Goal: Information Seeking & Learning: Understand process/instructions

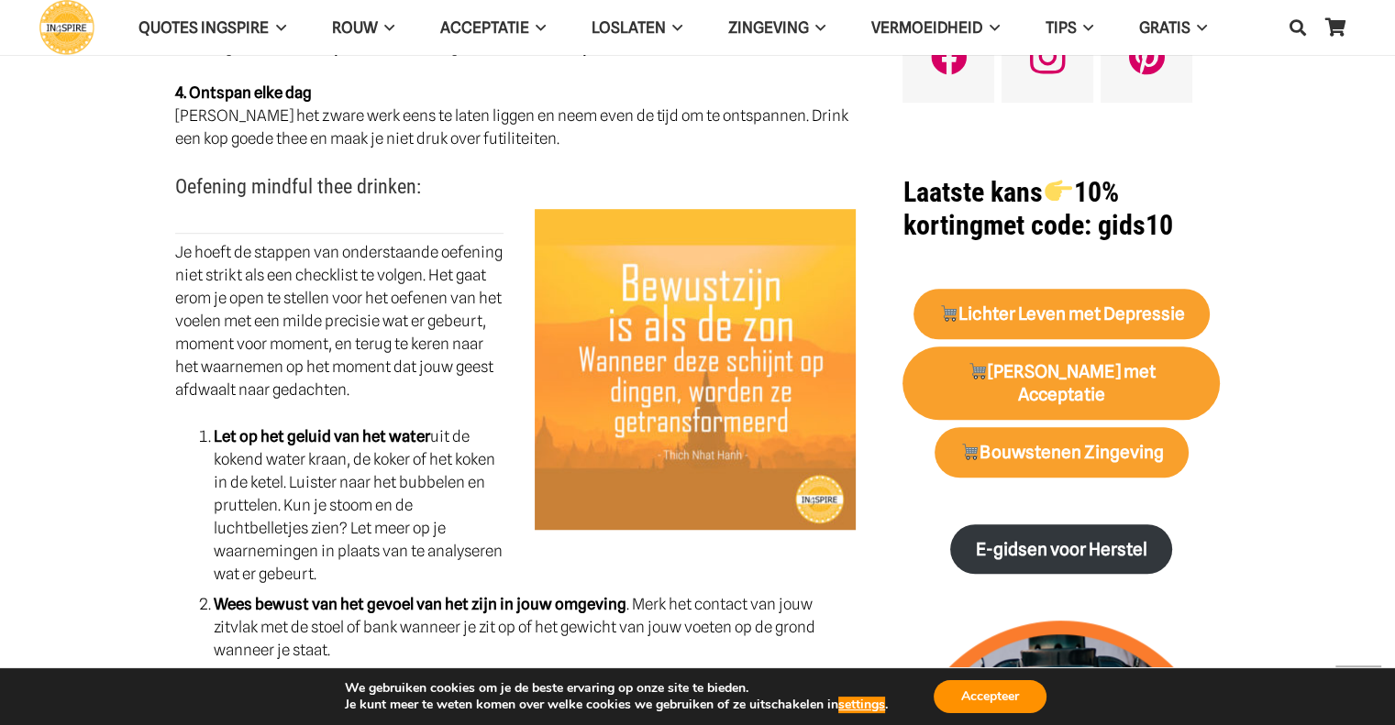
scroll to position [1035, 0]
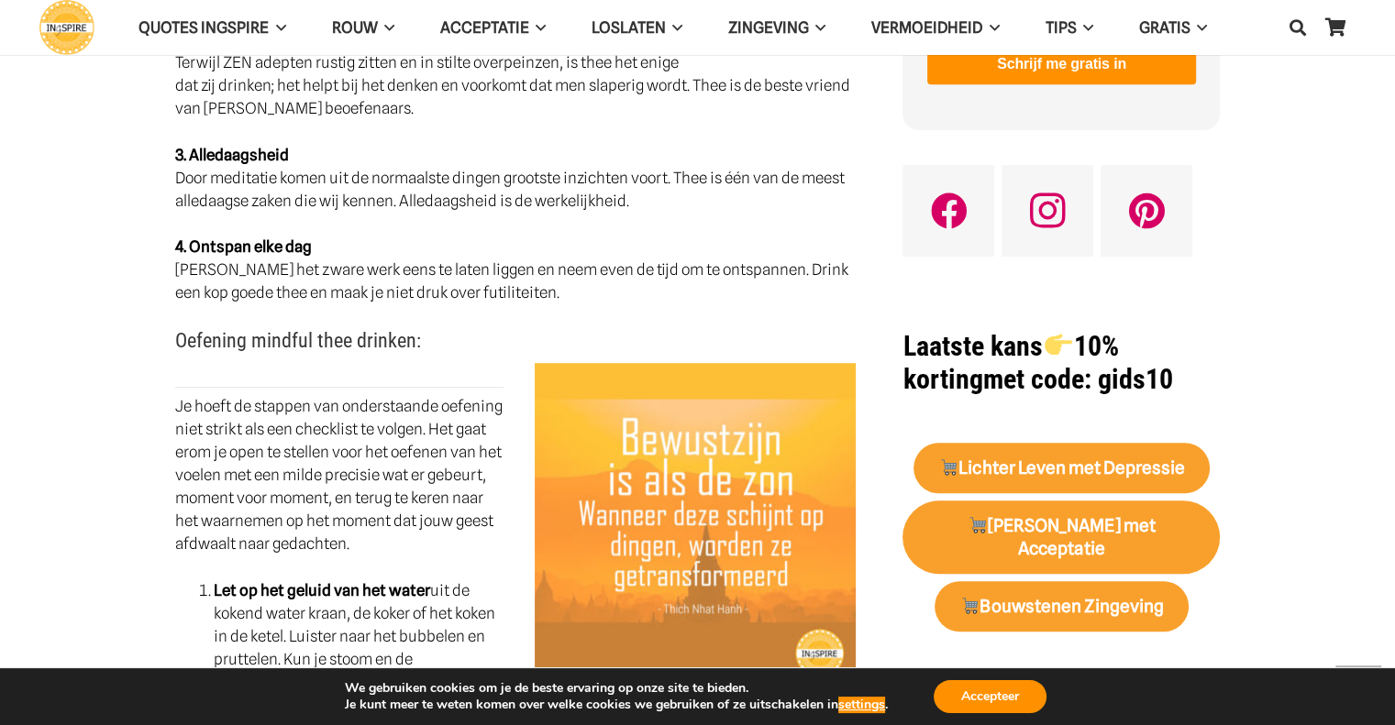
drag, startPoint x: 177, startPoint y: 249, endPoint x: 268, endPoint y: 277, distance: 94.9
click at [254, 328] on h3 "Oefening mindful thee drinken:" at bounding box center [515, 346] width 681 height 36
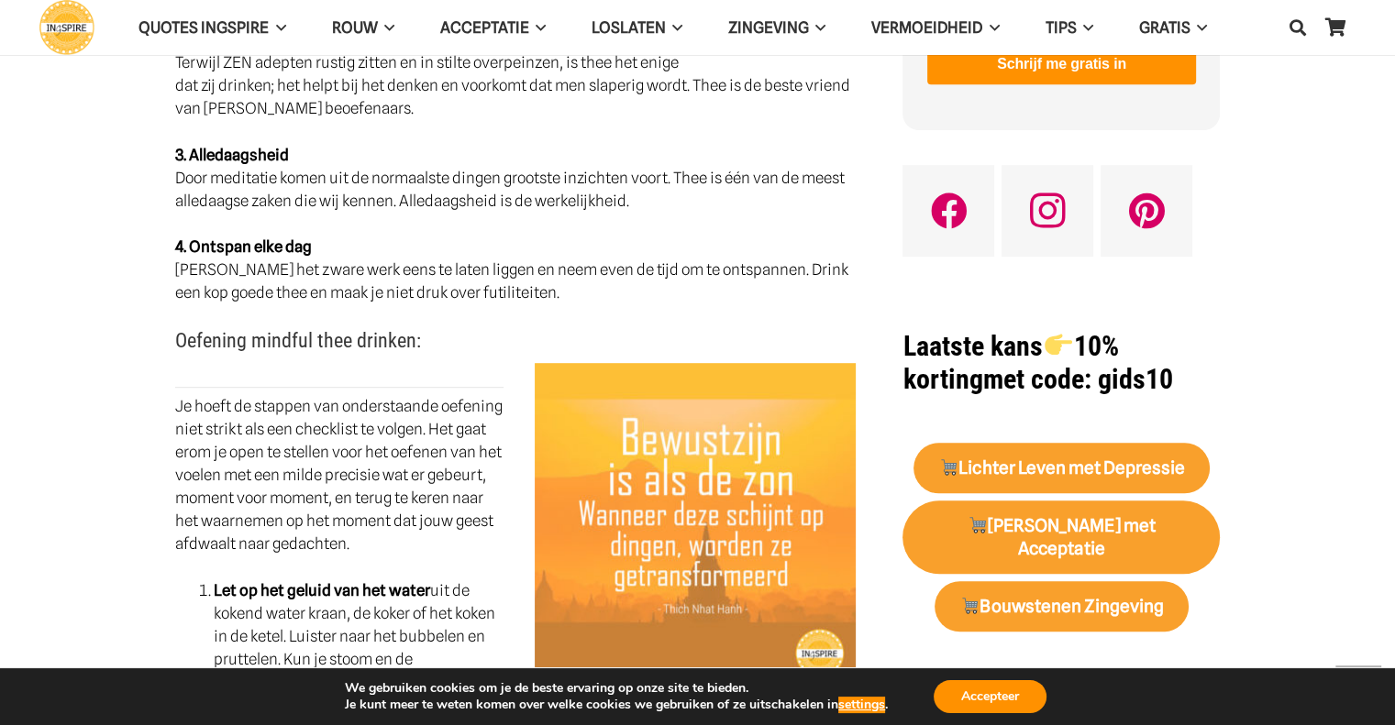
click at [209, 395] on p "Je hoeft de stappen van onderstaande oefening niet strikt als een checklist te …" at bounding box center [515, 475] width 681 height 160
click at [203, 395] on p "Je hoeft de stappen van onderstaande oefening niet strikt als een checklist te …" at bounding box center [515, 475] width 681 height 160
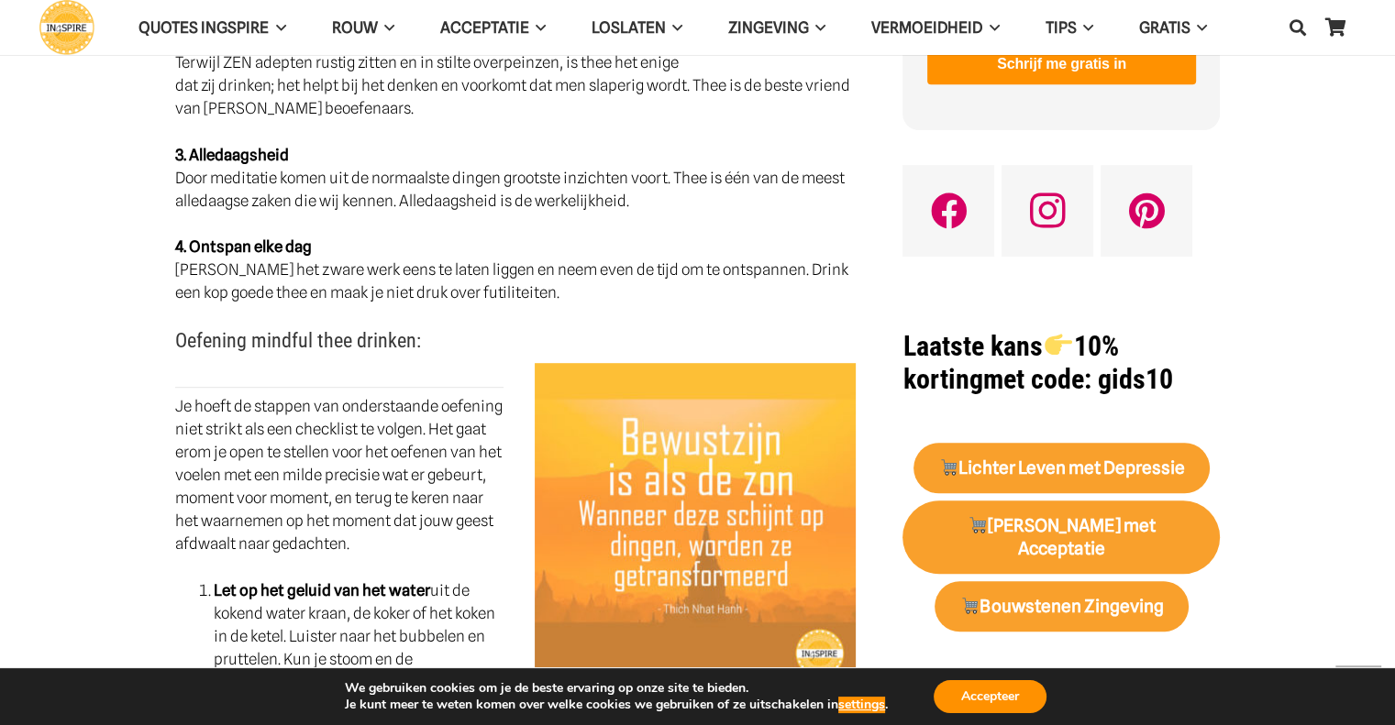
click at [292, 395] on p "Je hoeft de stappen van onderstaande oefening niet strikt als een checklist te …" at bounding box center [515, 475] width 681 height 160
click at [1000, 707] on button "Accepteer" at bounding box center [990, 696] width 113 height 33
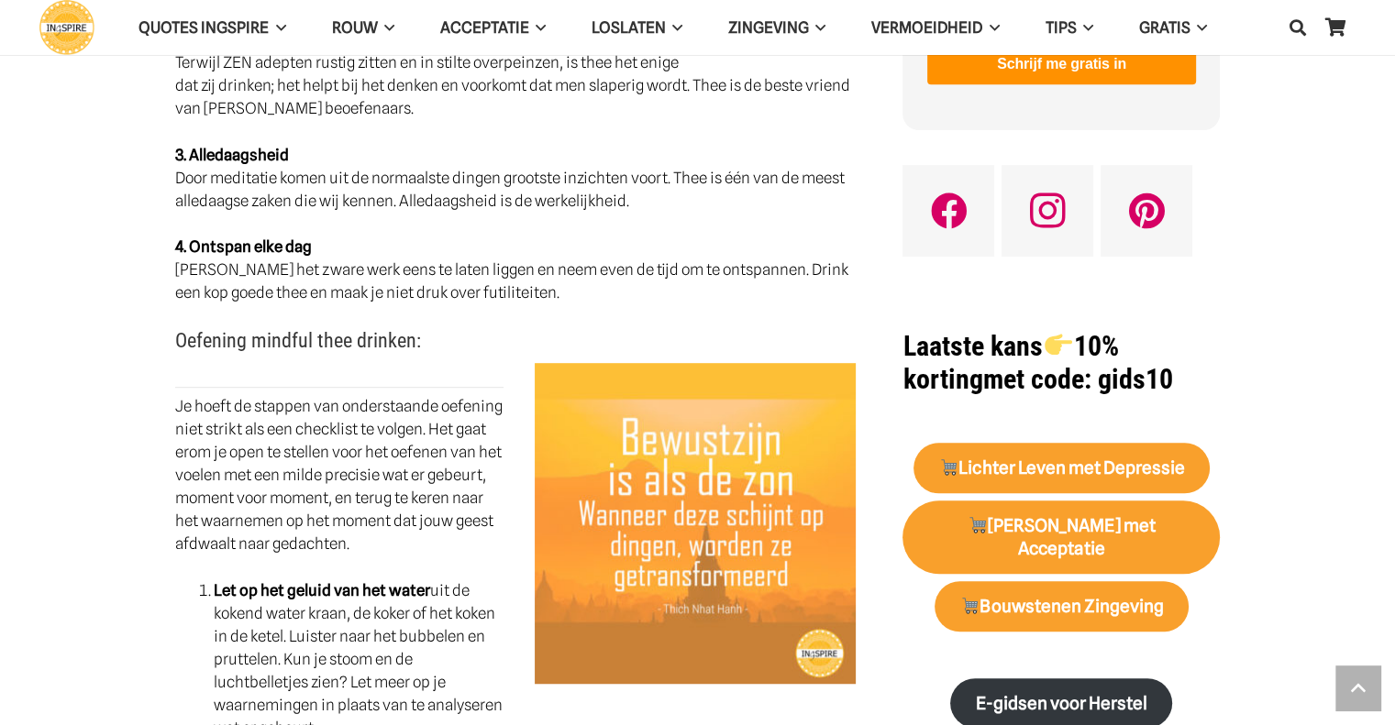
click at [178, 328] on h3 "Oefening mindful thee drinken:" at bounding box center [515, 346] width 681 height 36
click at [199, 395] on p "Je hoeft de stappen van onderstaande oefening niet strikt als een checklist te …" at bounding box center [515, 475] width 681 height 160
